Goal: Navigation & Orientation: Go to known website

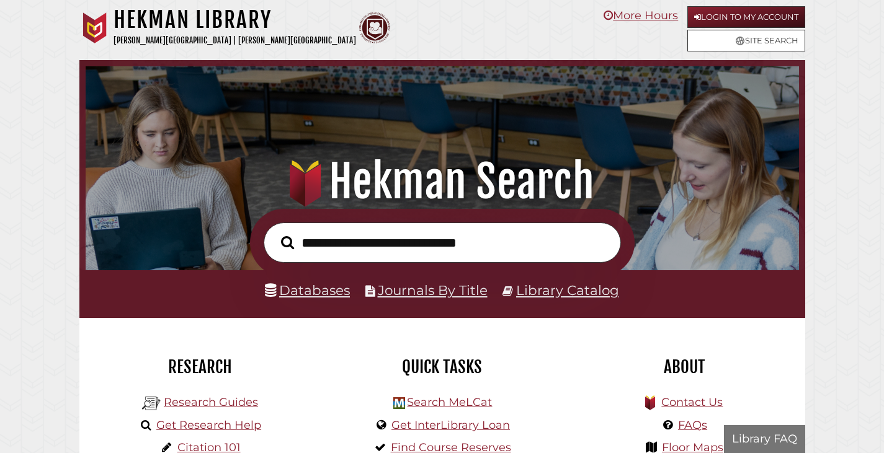
scroll to position [236, 707]
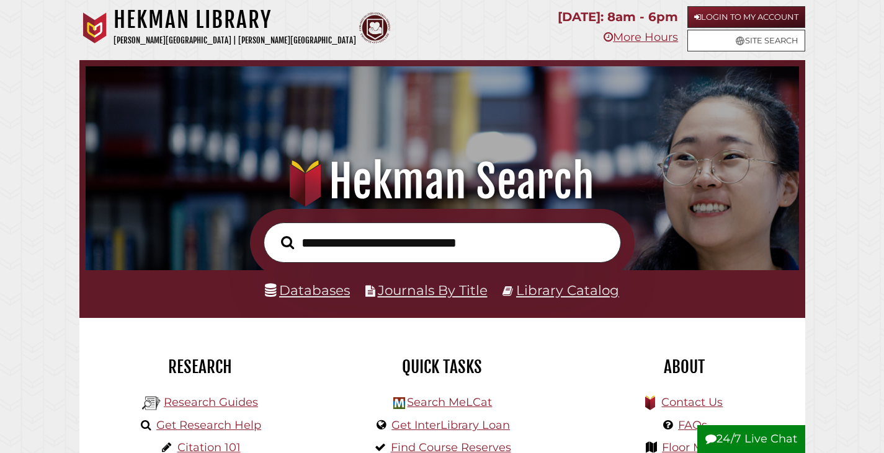
scroll to position [236, 707]
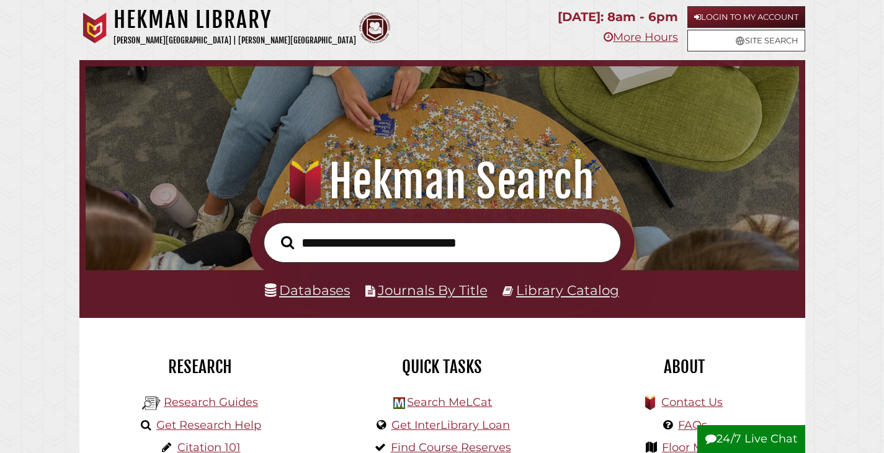
scroll to position [236, 707]
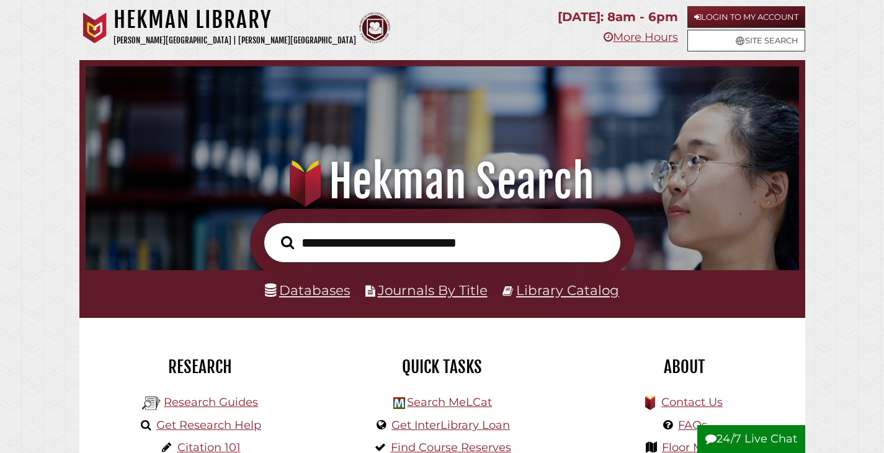
scroll to position [236, 707]
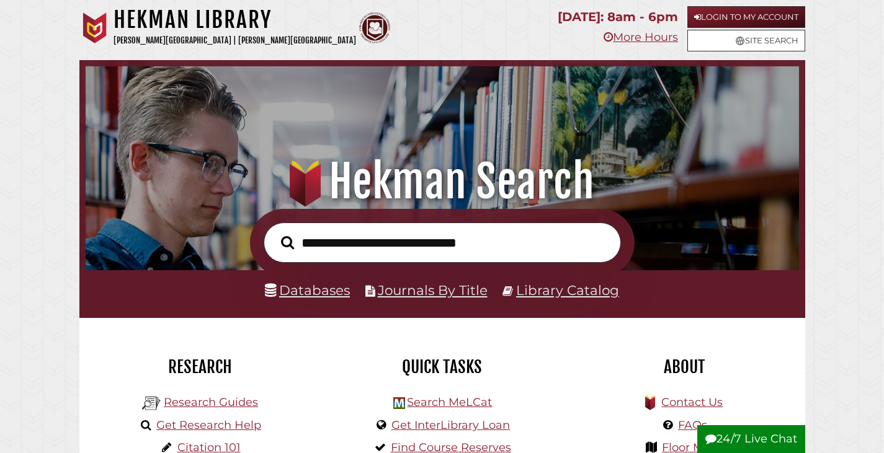
scroll to position [236, 707]
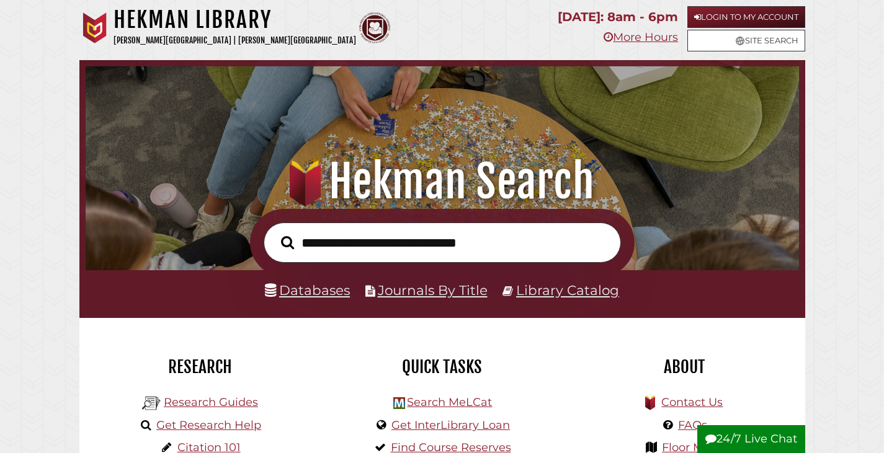
scroll to position [236, 707]
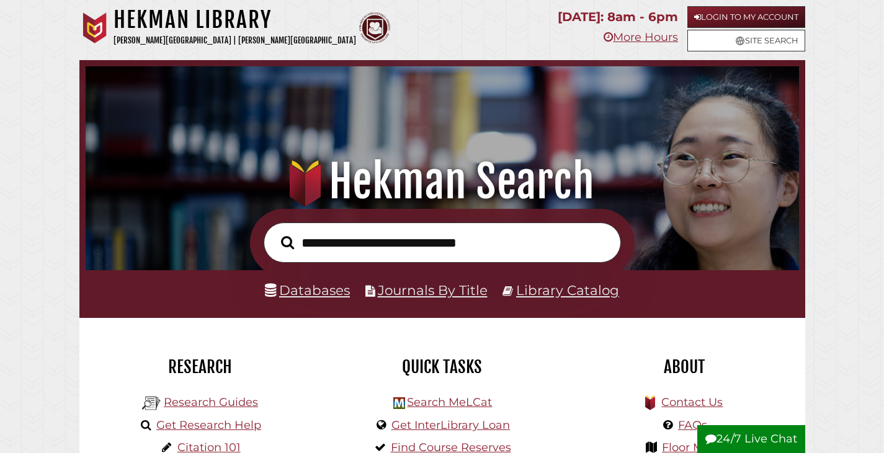
scroll to position [236, 707]
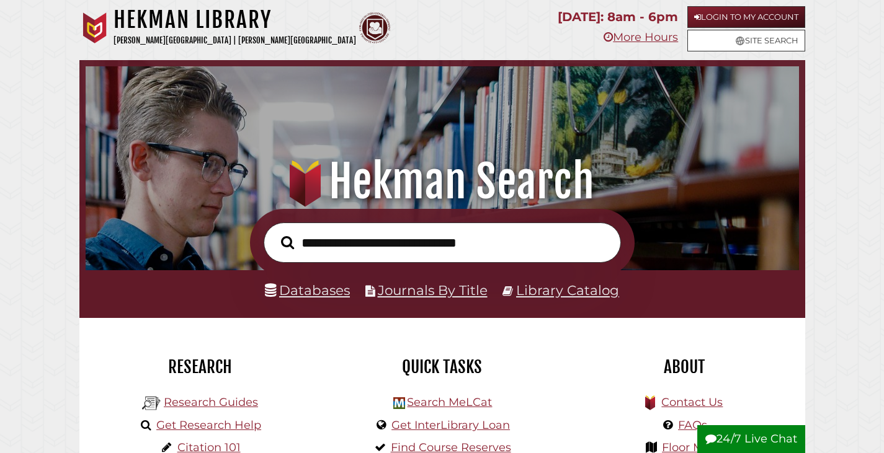
scroll to position [236, 707]
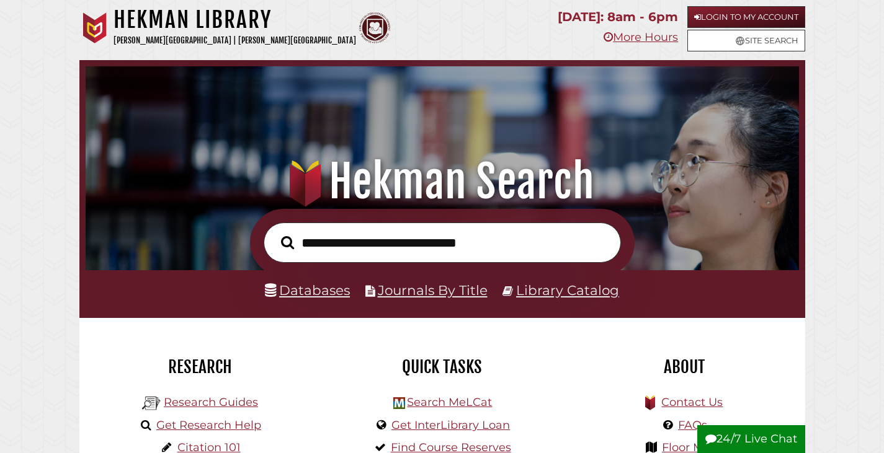
scroll to position [236, 707]
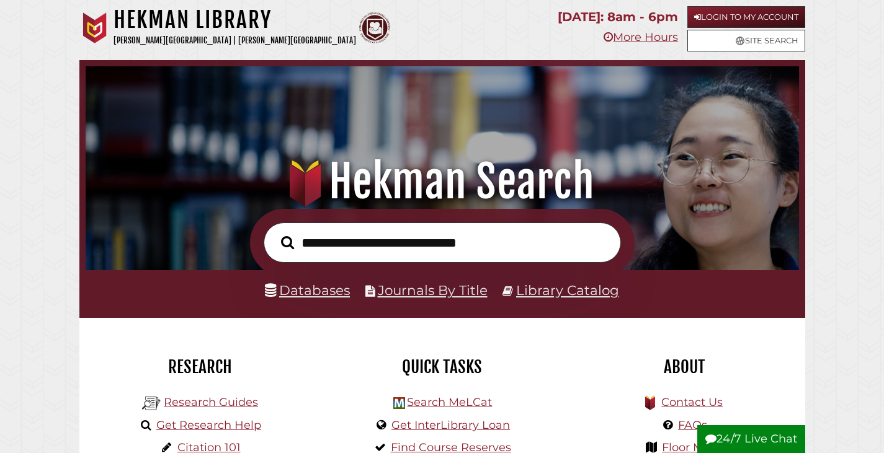
scroll to position [236, 707]
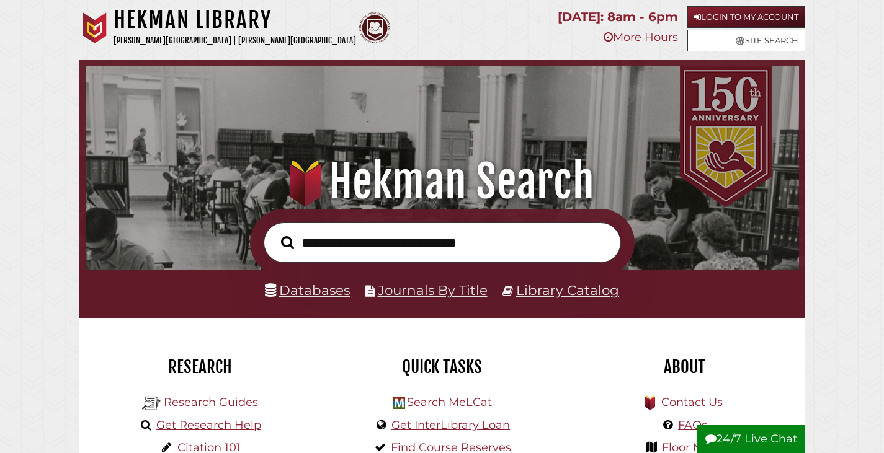
scroll to position [236, 707]
